Goal: Information Seeking & Learning: Learn about a topic

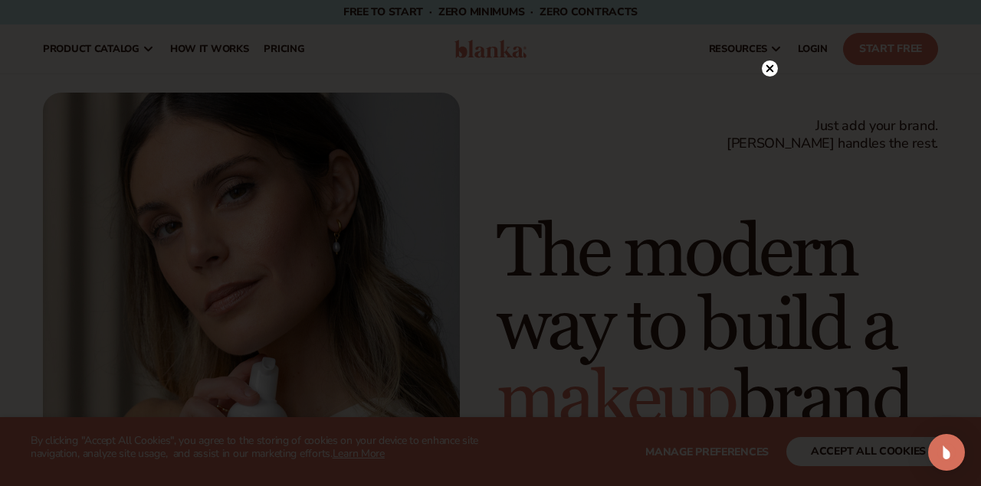
click at [769, 70] on circle at bounding box center [770, 69] width 16 height 16
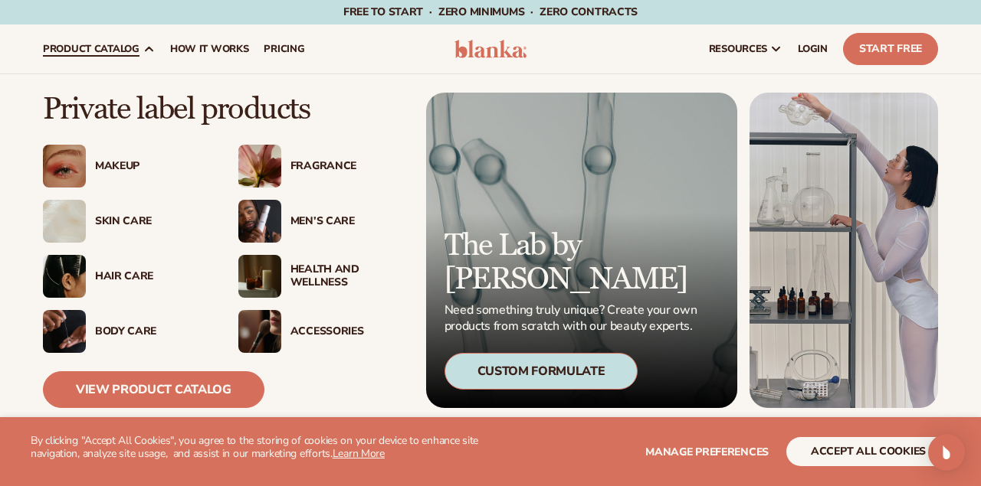
click at [133, 219] on div "Skin Care" at bounding box center [151, 221] width 113 height 13
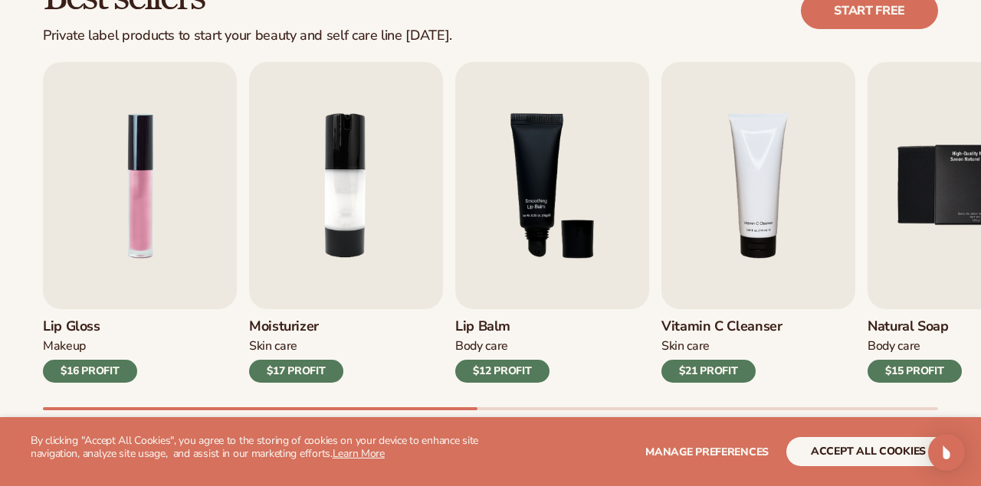
scroll to position [479, 0]
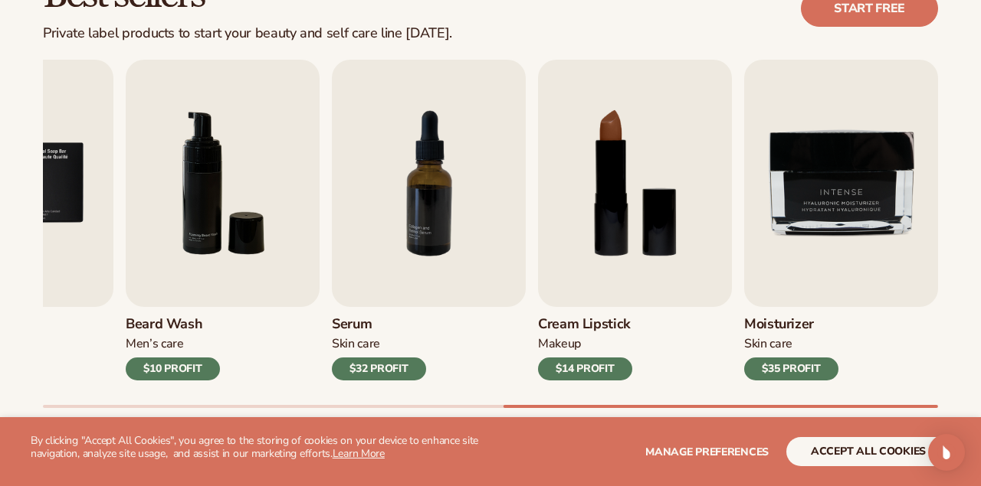
click at [863, 452] on button "accept all cookies" at bounding box center [868, 451] width 164 height 29
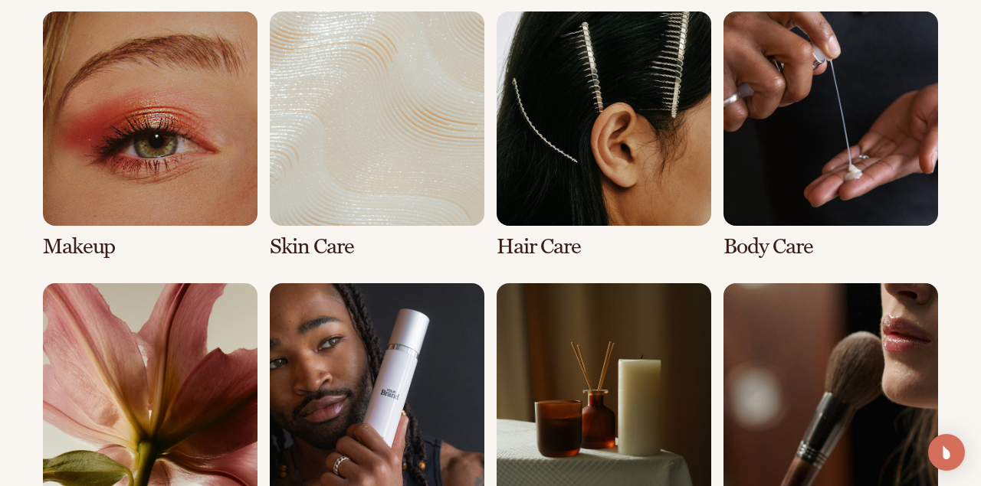
scroll to position [1132, 0]
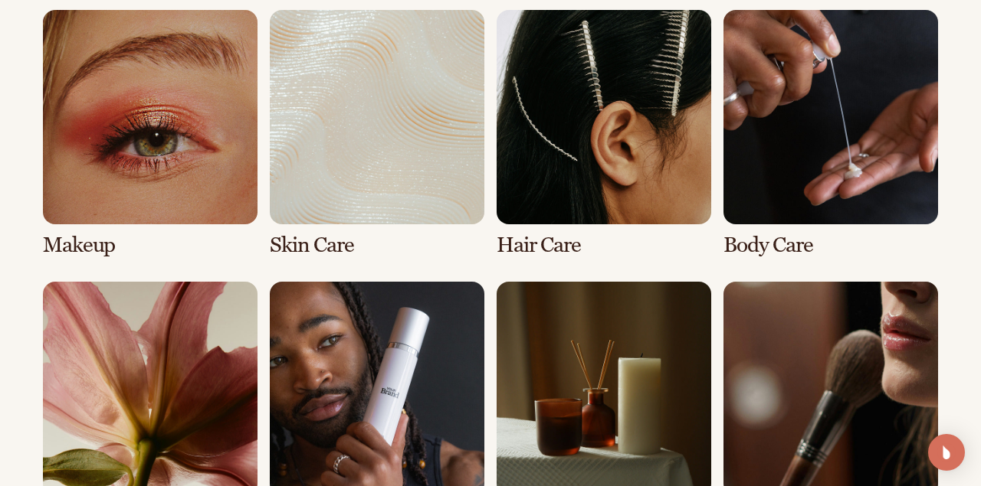
click at [369, 343] on link "6 / 8" at bounding box center [377, 405] width 215 height 247
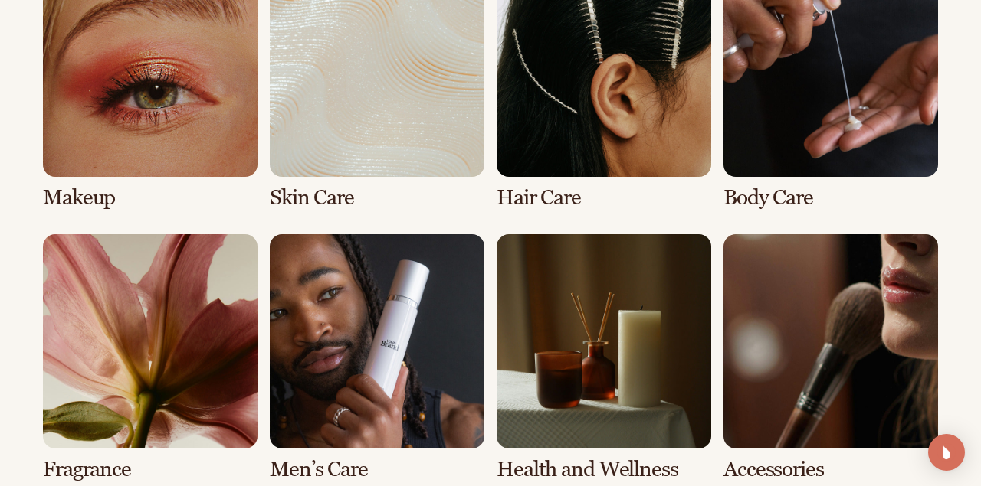
scroll to position [1204, 0]
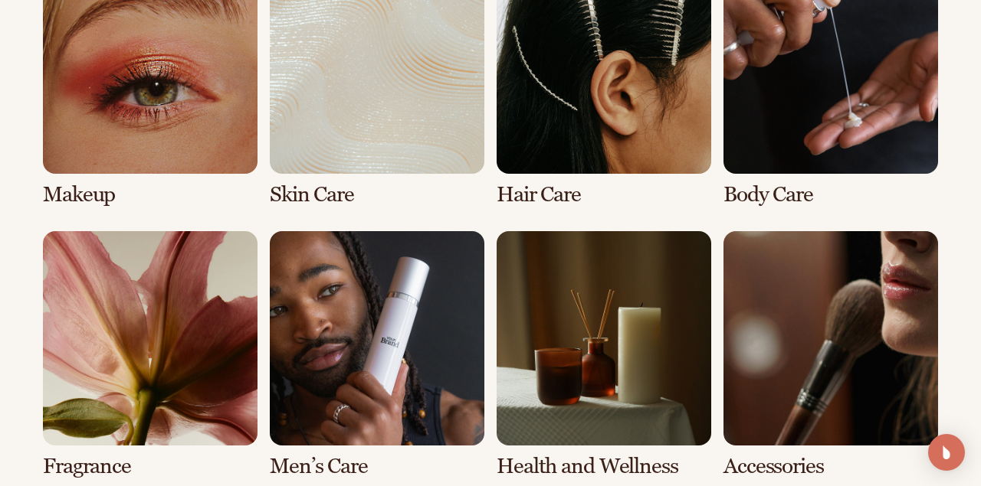
click at [414, 332] on link "6 / 8" at bounding box center [377, 354] width 215 height 247
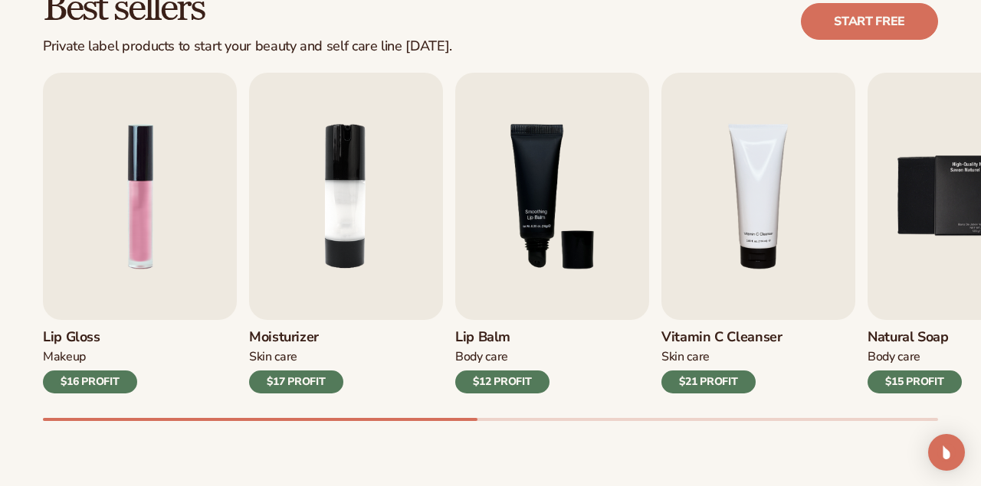
scroll to position [467, 0]
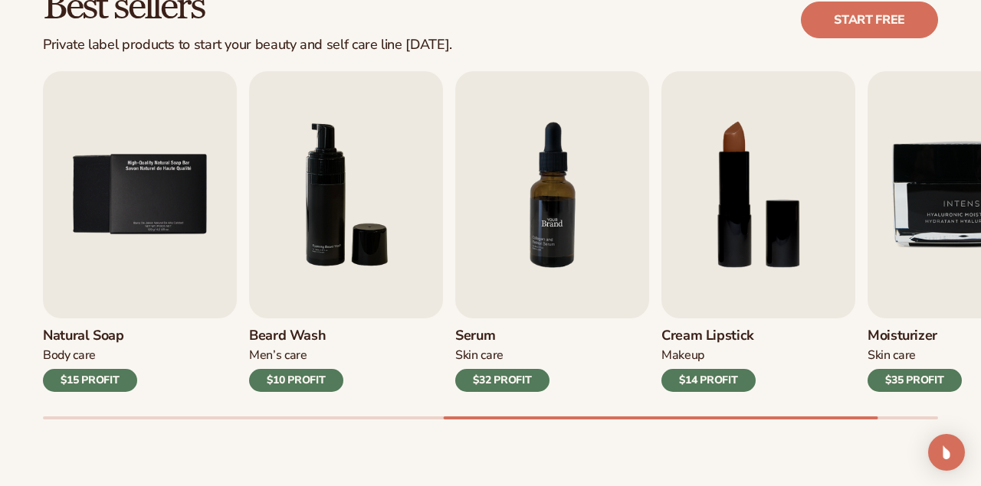
click at [557, 229] on img "7 / 9" at bounding box center [552, 194] width 194 height 247
click at [558, 258] on img "7 / 9" at bounding box center [552, 194] width 194 height 247
click at [517, 382] on div "$32 PROFIT" at bounding box center [502, 380] width 94 height 23
click at [552, 223] on img "7 / 9" at bounding box center [552, 194] width 194 height 247
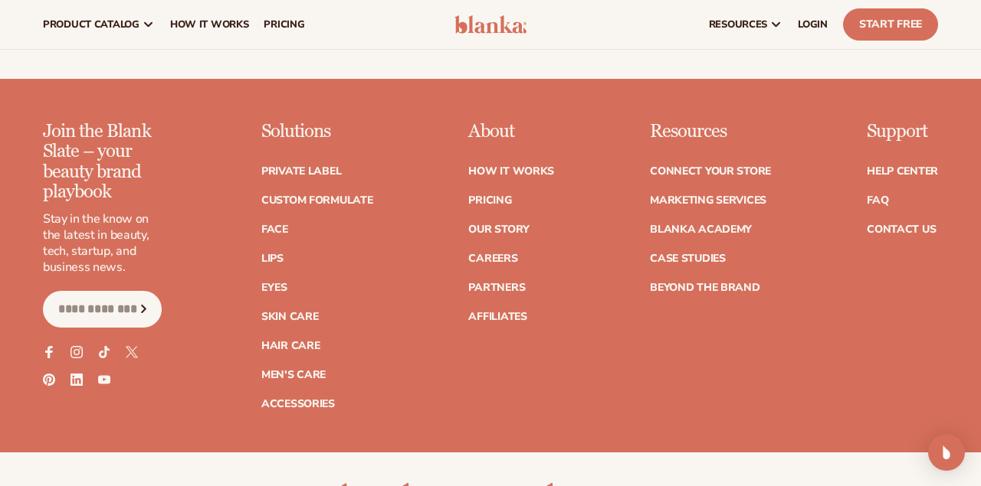
scroll to position [2605, 0]
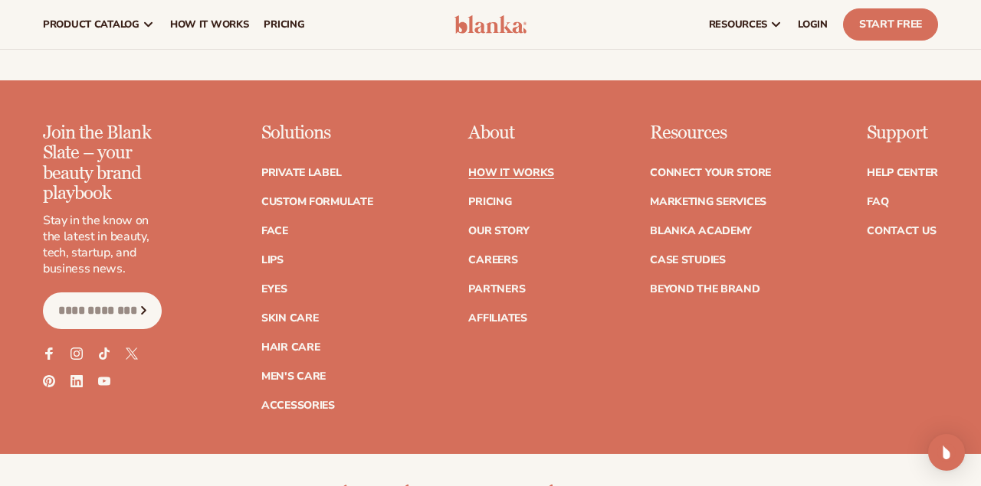
click at [519, 168] on link "How It Works" at bounding box center [511, 173] width 86 height 11
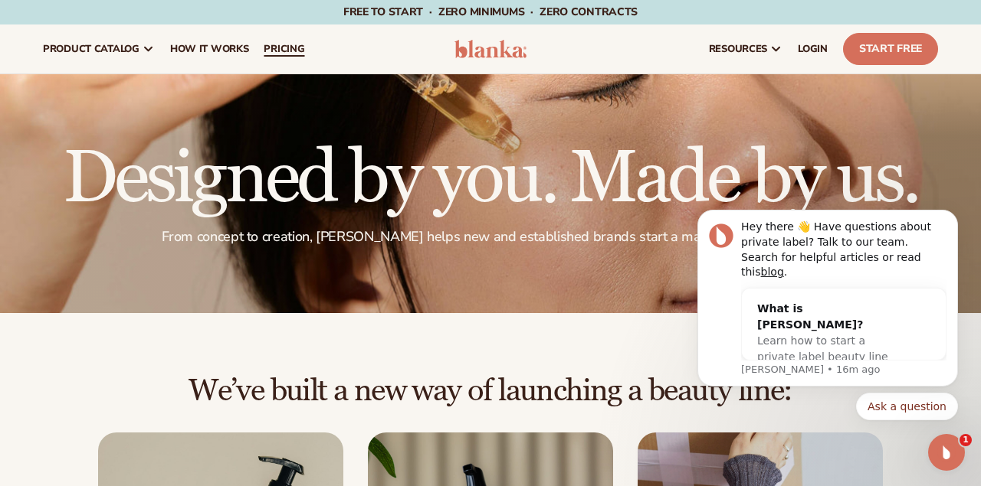
click at [290, 47] on span "pricing" at bounding box center [284, 49] width 41 height 12
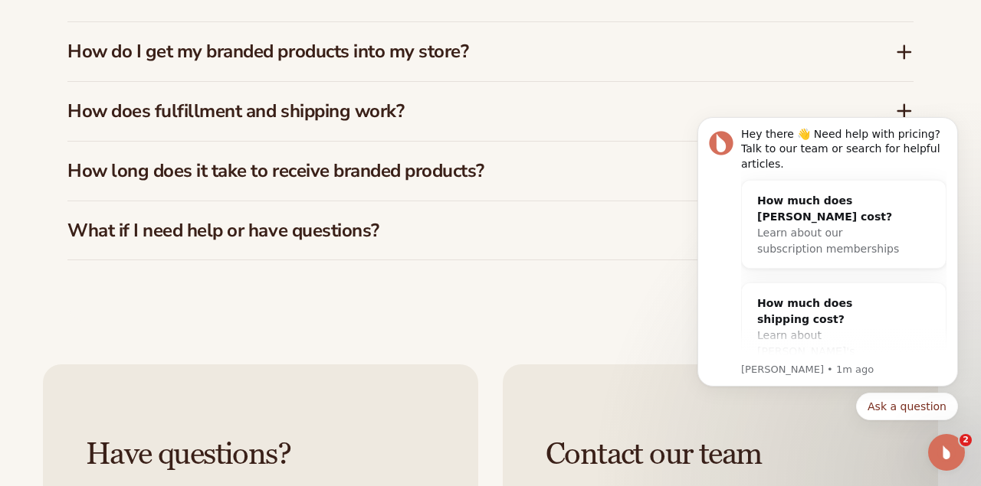
scroll to position [2459, 0]
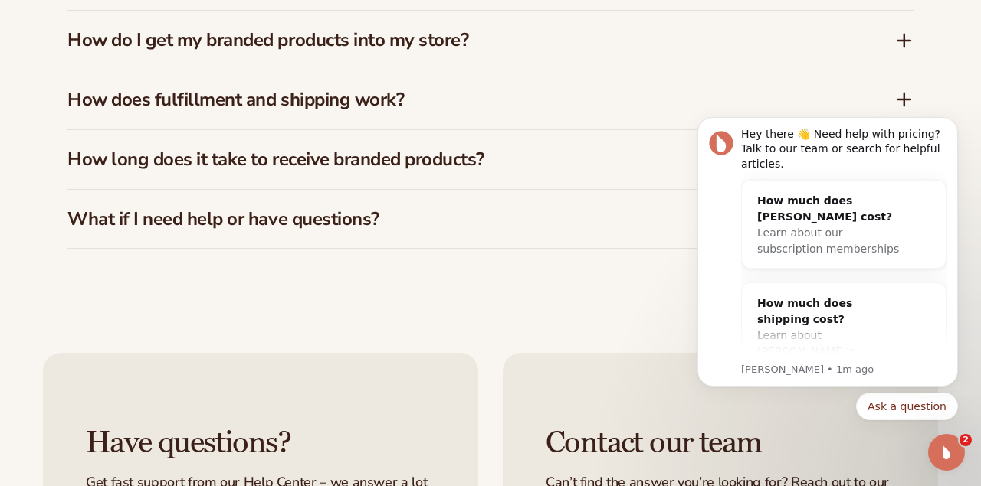
click at [901, 33] on icon at bounding box center [904, 40] width 18 height 18
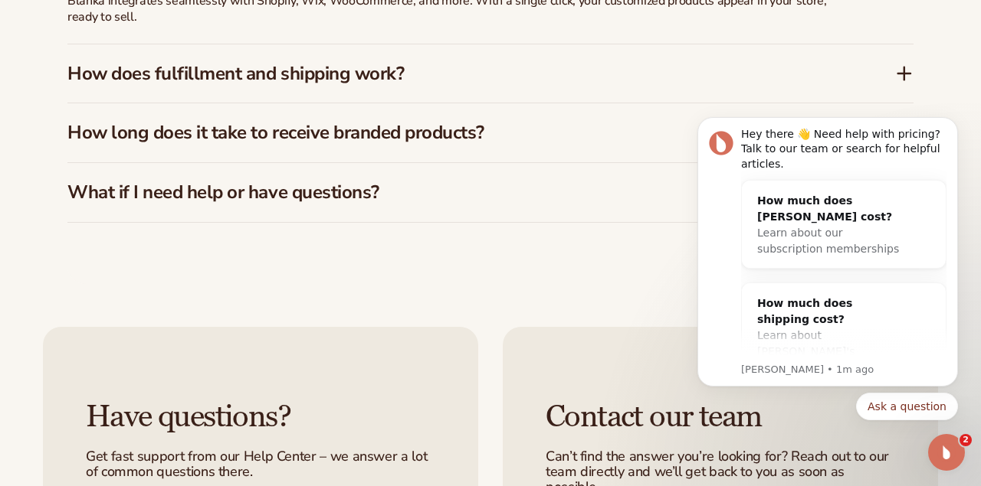
scroll to position [2529, 0]
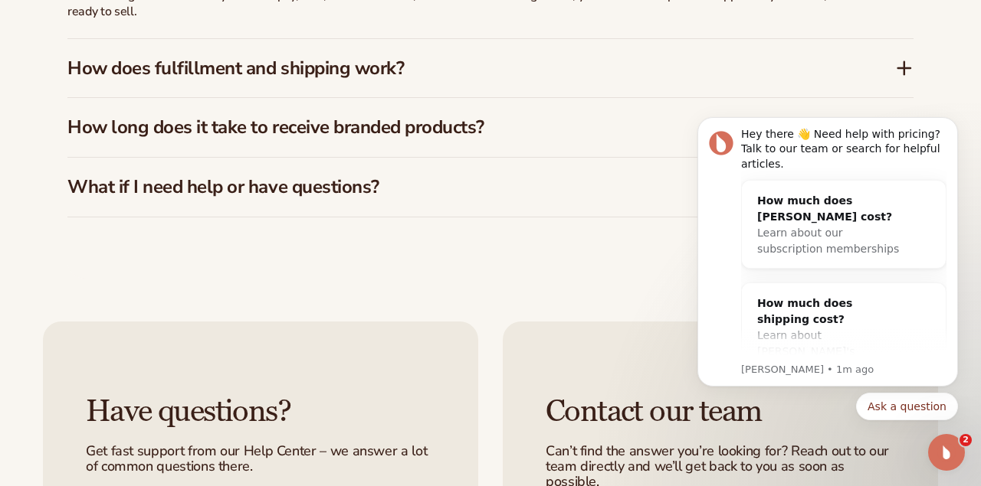
click at [902, 68] on icon at bounding box center [904, 68] width 12 height 0
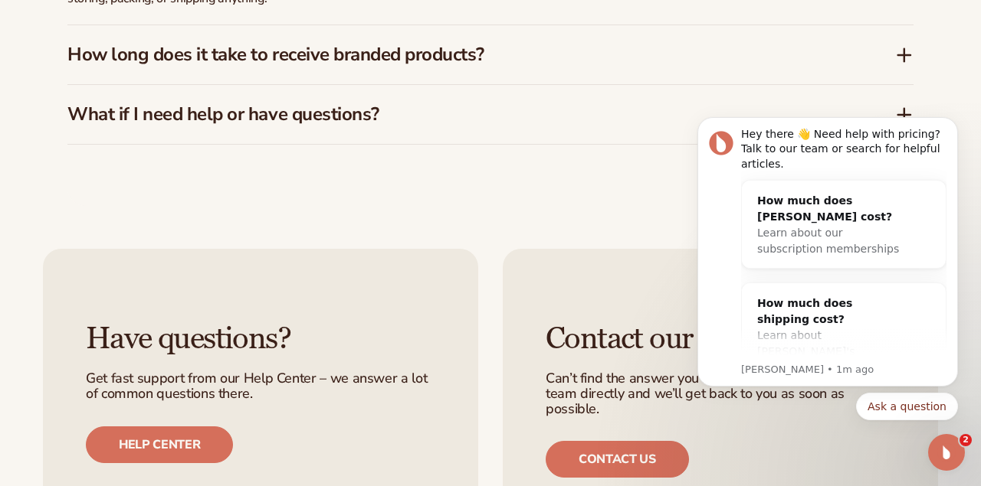
scroll to position [2606, 0]
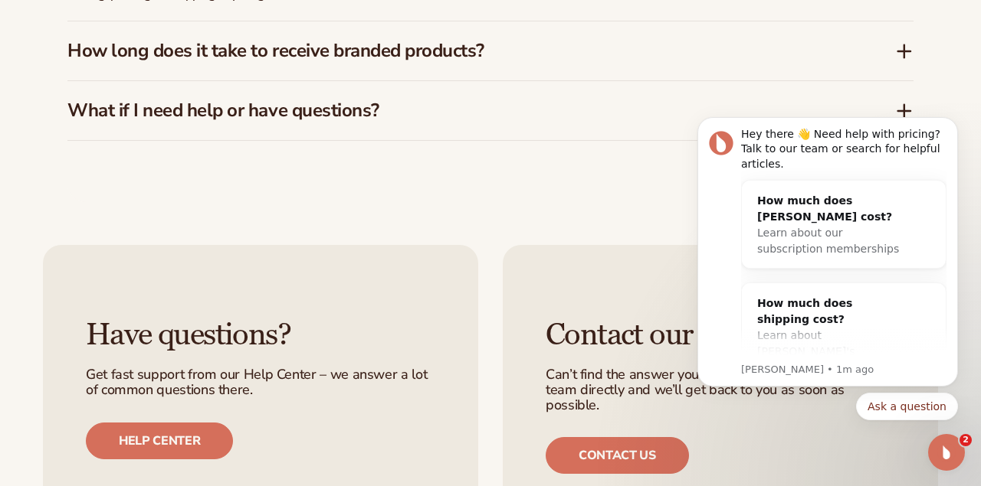
click at [902, 42] on icon at bounding box center [904, 51] width 18 height 18
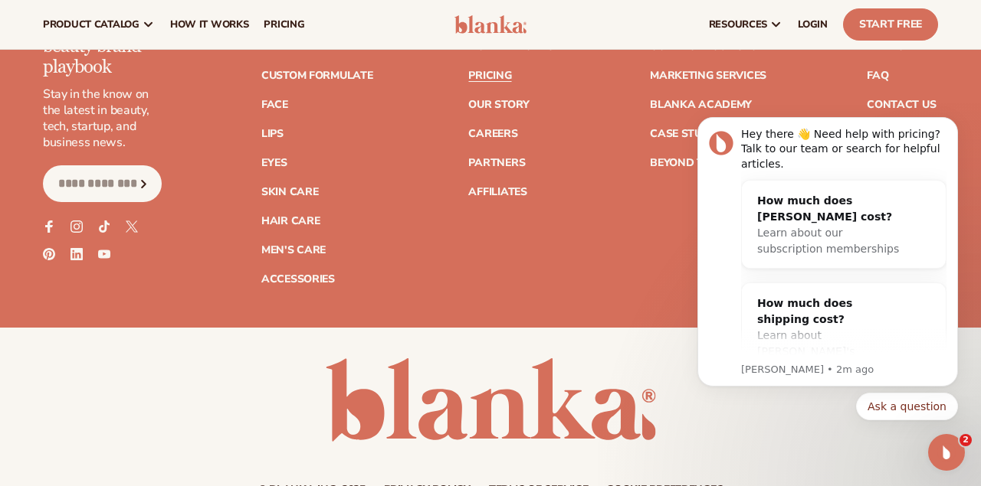
scroll to position [3212, 0]
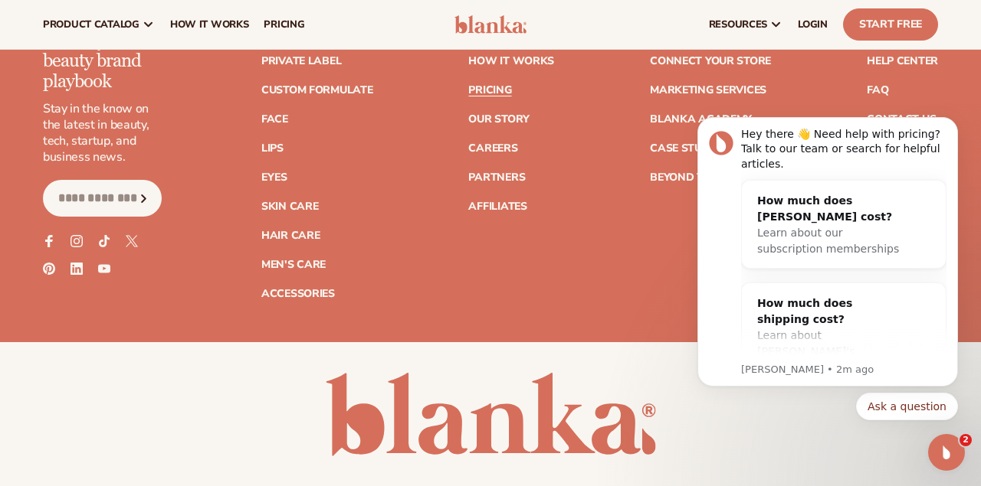
click at [864, 80] on body "Hey there 👋 Need help with pricing? Talk to our team or search for helpful arti…" at bounding box center [827, 256] width 294 height 366
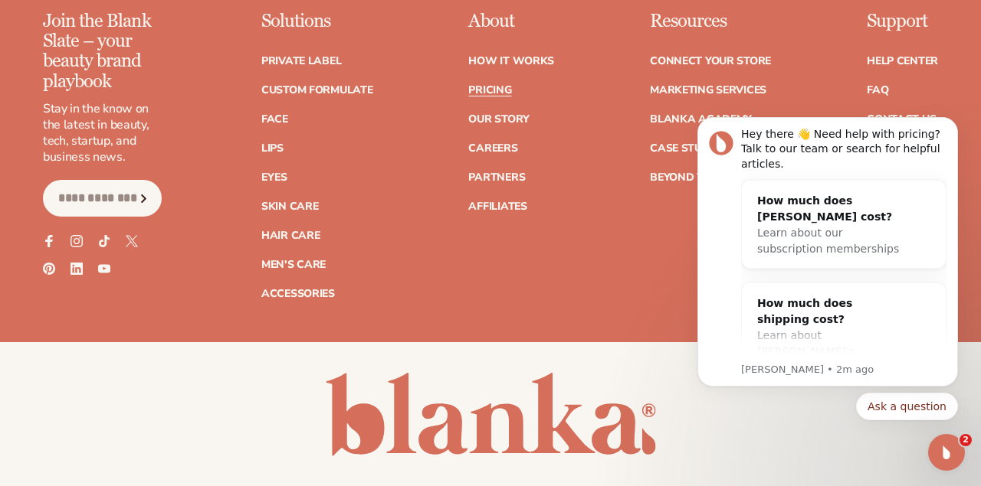
scroll to position [3214, 0]
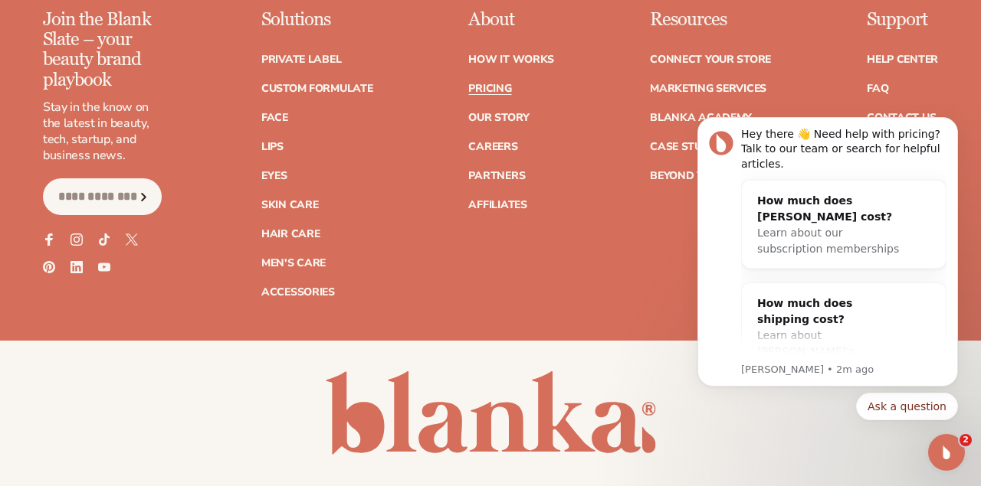
click at [874, 77] on body "Hey there 👋 Need help with pricing? Talk to our team or search for helpful arti…" at bounding box center [827, 256] width 294 height 366
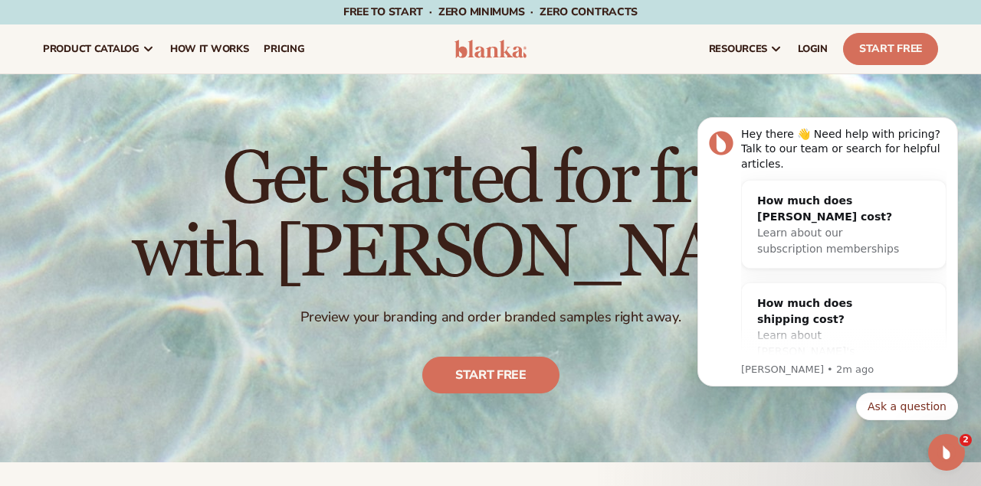
scroll to position [0, 0]
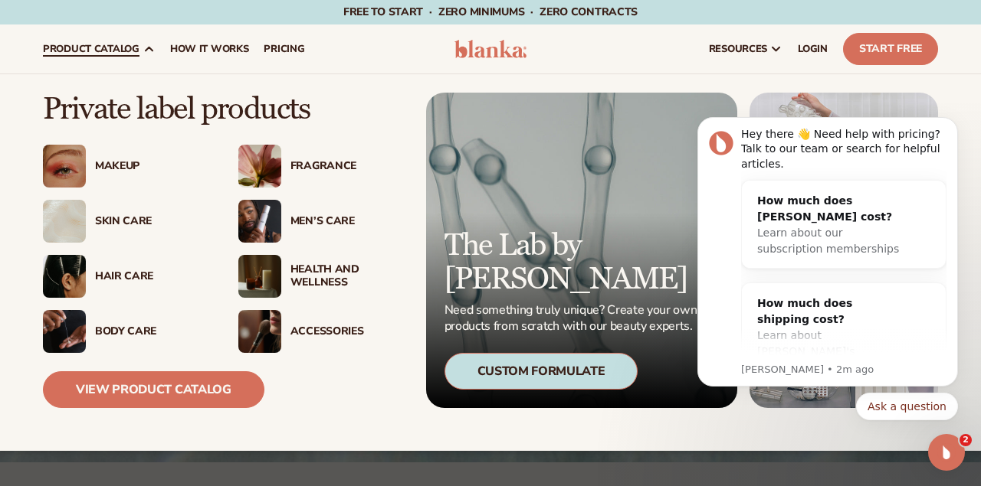
click at [158, 397] on link "View Product Catalog" at bounding box center [153, 390] width 221 height 37
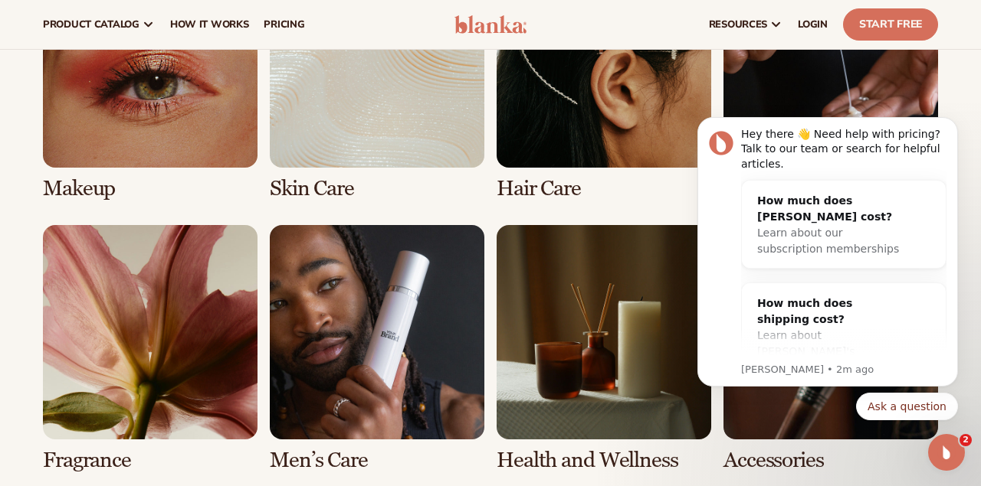
scroll to position [1163, 0]
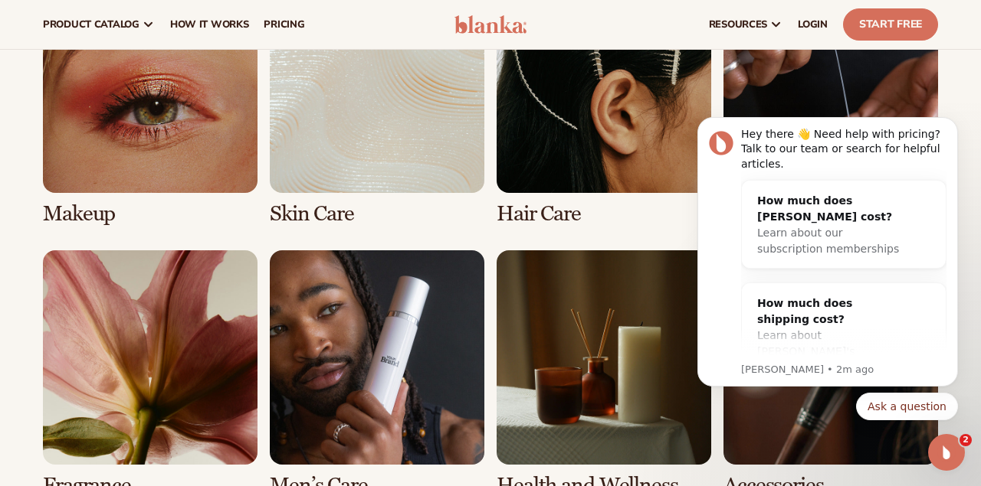
click at [364, 152] on link "2 / 8" at bounding box center [377, 102] width 215 height 247
